Goal: Information Seeking & Learning: Understand process/instructions

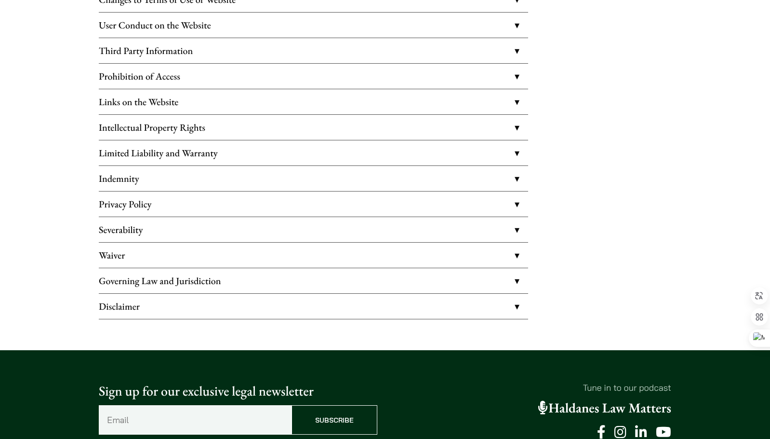
scroll to position [160, 0]
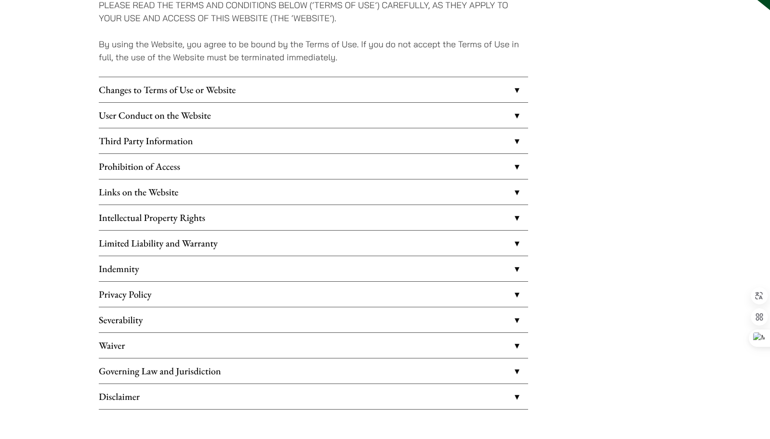
click at [135, 399] on link "Disclaimer" at bounding box center [313, 396] width 429 height 25
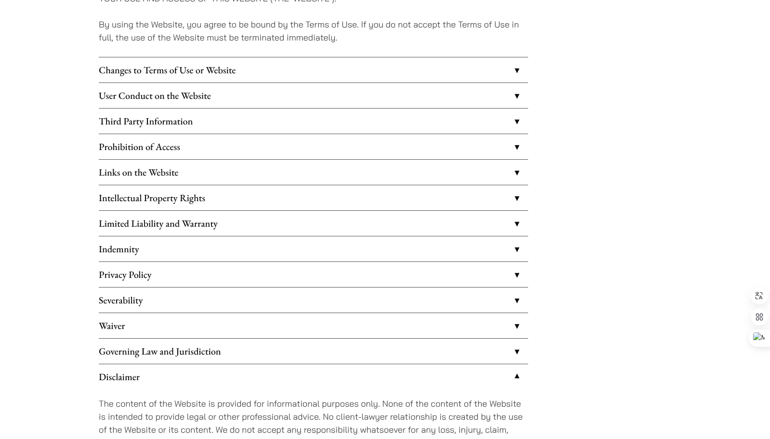
scroll to position [160, 0]
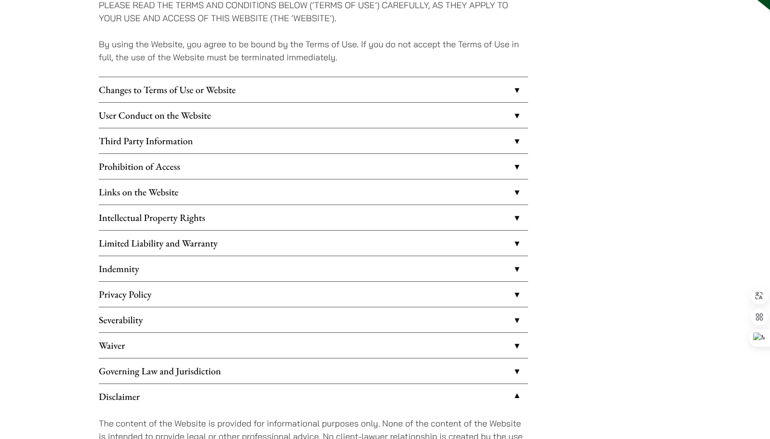
click at [513, 94] on link "Changes to Terms of Use or Website" at bounding box center [313, 89] width 429 height 25
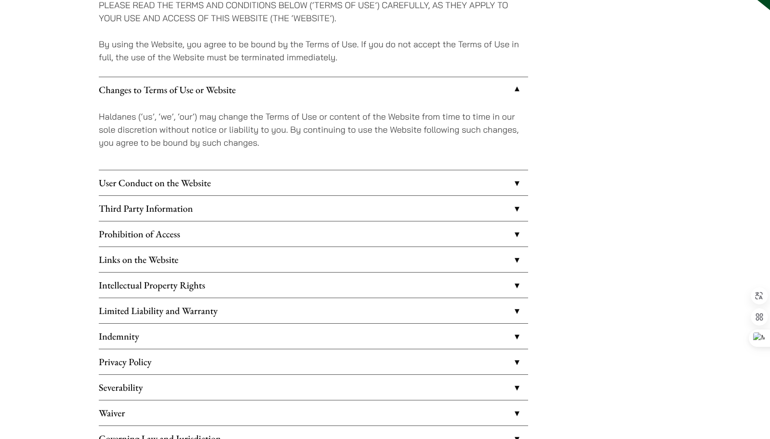
click at [515, 186] on link "User Conduct on the Website" at bounding box center [313, 182] width 429 height 25
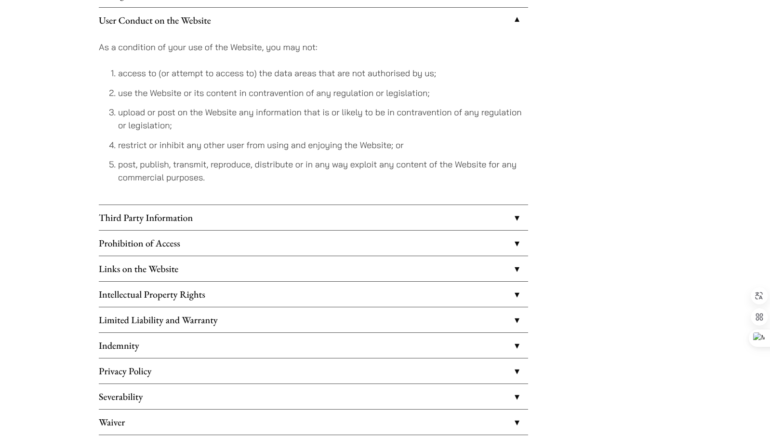
scroll to position [256, 0]
click at [517, 294] on link "Intellectual Property Rights" at bounding box center [313, 292] width 429 height 25
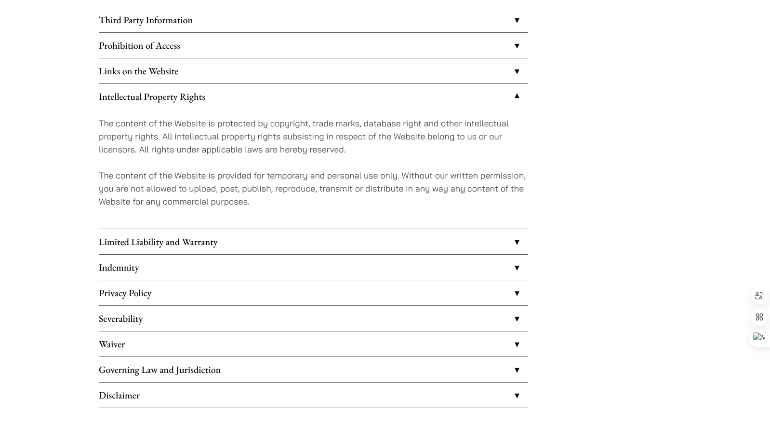
scroll to position [305, 0]
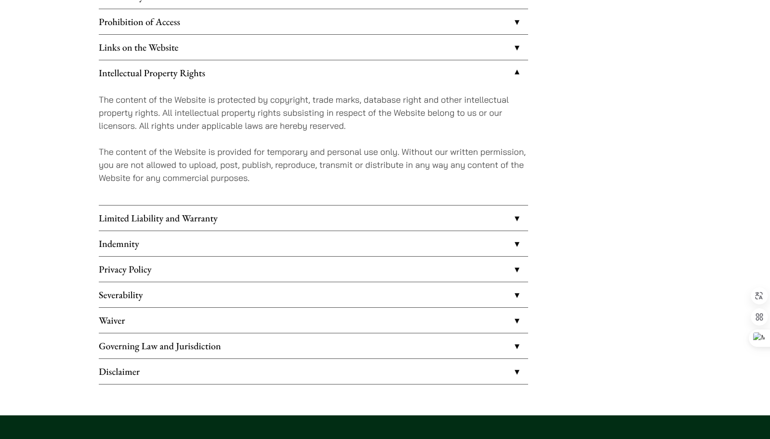
click at [509, 348] on link "Governing Law and Jurisdiction" at bounding box center [313, 345] width 429 height 25
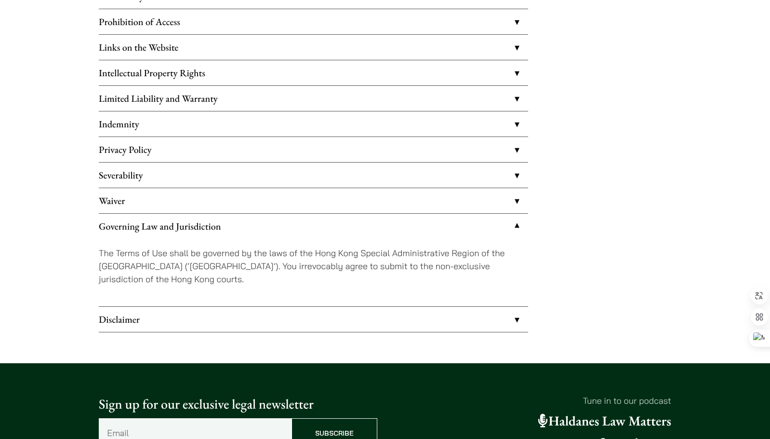
click at [515, 319] on link "Disclaimer" at bounding box center [313, 319] width 429 height 25
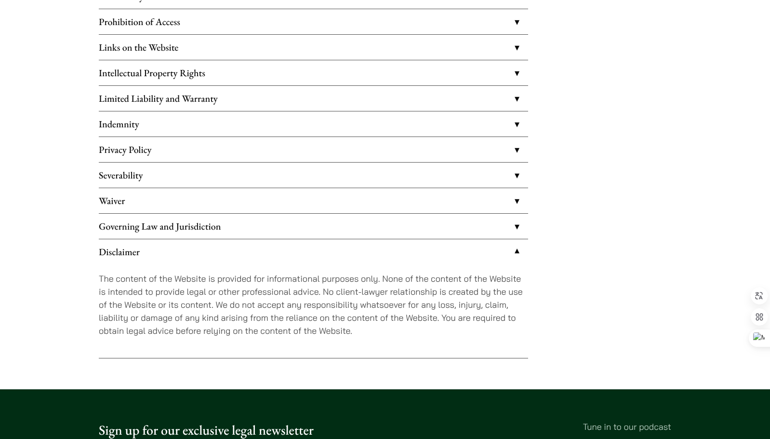
scroll to position [353, 0]
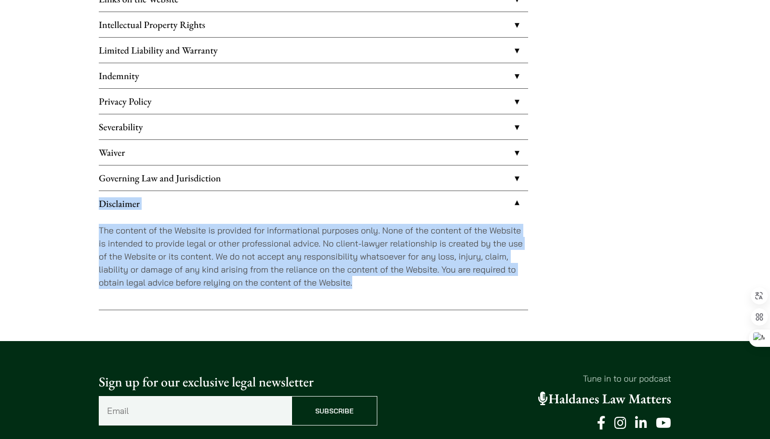
drag, startPoint x: 355, startPoint y: 288, endPoint x: 96, endPoint y: 208, distance: 270.5
click at [96, 208] on div "Privacy Policy PLEASE READ THE TERMS AND CONDITIONS BELOW (‘TERMS OF USE’) CARE…" at bounding box center [384, 31] width 607 height 558
copy li "Disclaimer The content of the Website is provided for informational purposes on…"
